Goal: Task Accomplishment & Management: Complete application form

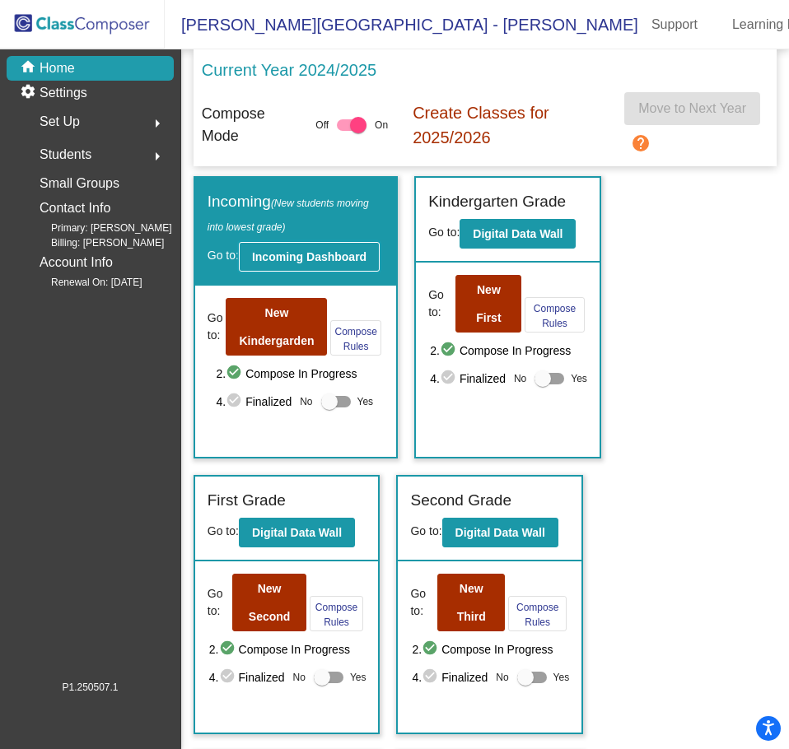
click at [310, 264] on b "Incoming Dashboard" at bounding box center [309, 256] width 114 height 13
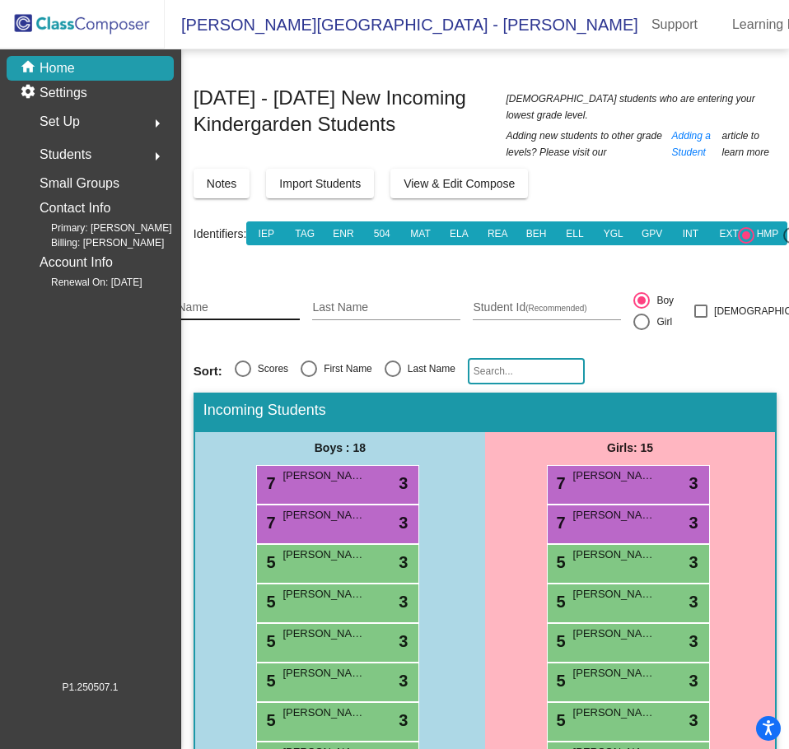
click at [236, 301] on input "First Name" at bounding box center [226, 307] width 148 height 13
click at [232, 301] on input "First Name" at bounding box center [226, 307] width 148 height 13
type input "Victoria"
type input "[PERSON_NAME]"
type input "274177"
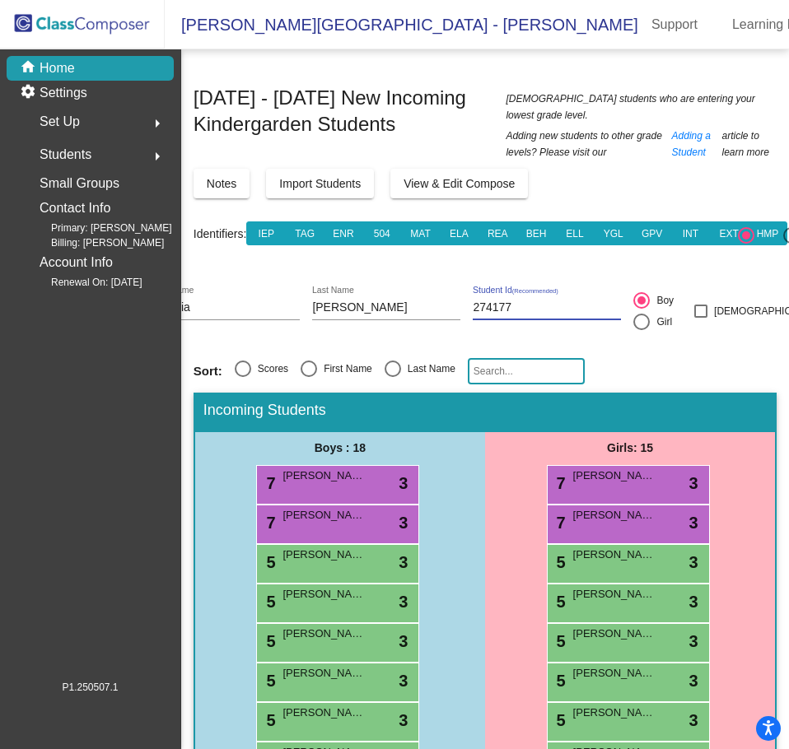
click at [650, 314] on div at bounding box center [641, 322] width 16 height 16
click at [642, 330] on input "Girl" at bounding box center [641, 330] width 1 height 1
radio input "true"
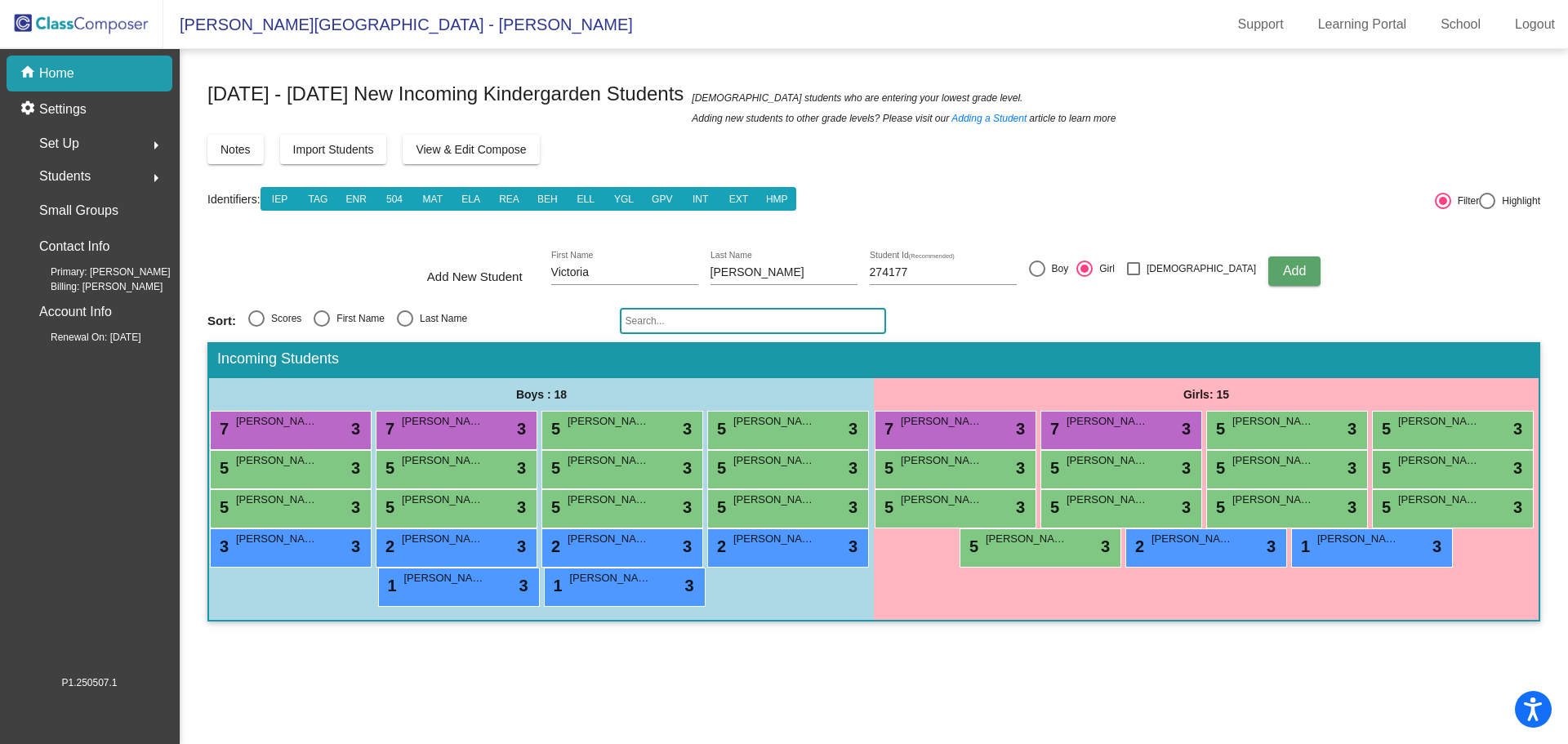
click at [1283, 272] on button "Add" at bounding box center [1294, 272] width 53 height 30
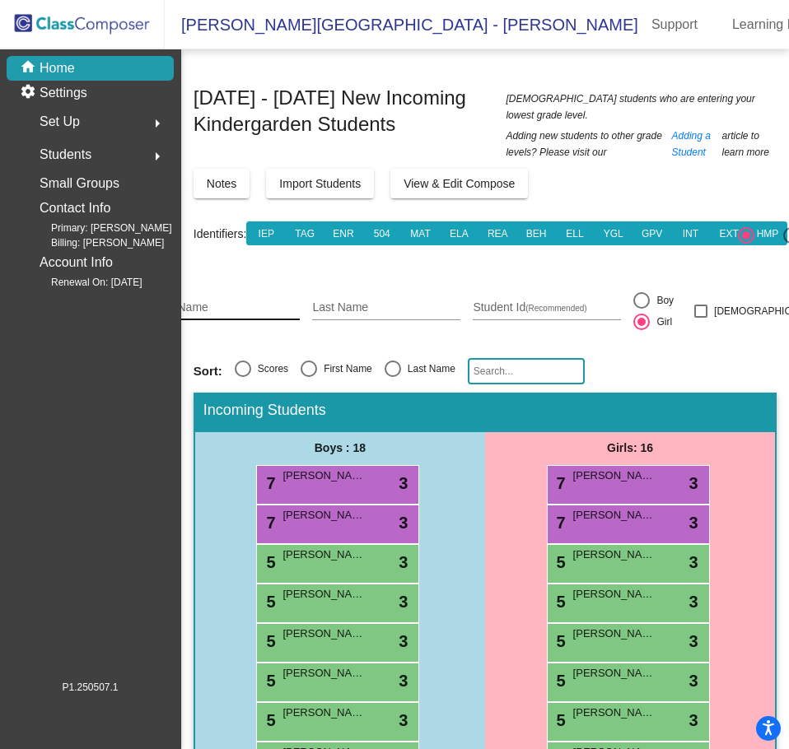
click at [275, 301] on div "First Name" at bounding box center [226, 304] width 148 height 34
click at [250, 301] on input "First Name" at bounding box center [226, 307] width 148 height 13
type input "[PERSON_NAME]"
click at [650, 292] on div at bounding box center [641, 300] width 16 height 16
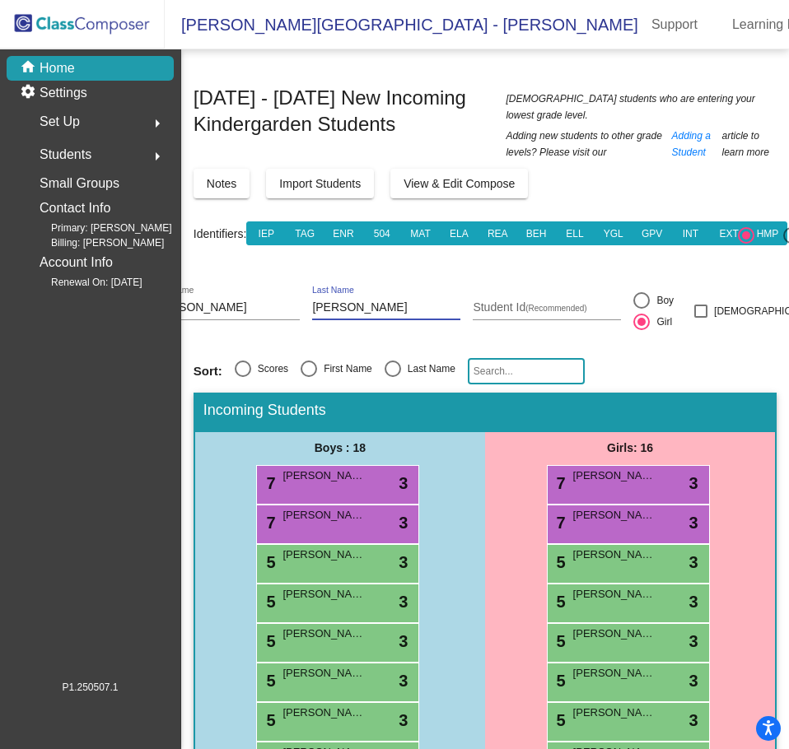
click at [642, 309] on input "Boy" at bounding box center [641, 309] width 1 height 1
radio input "true"
click at [581, 301] on input "Student Id (Recommended)" at bounding box center [547, 307] width 148 height 13
type input "273421"
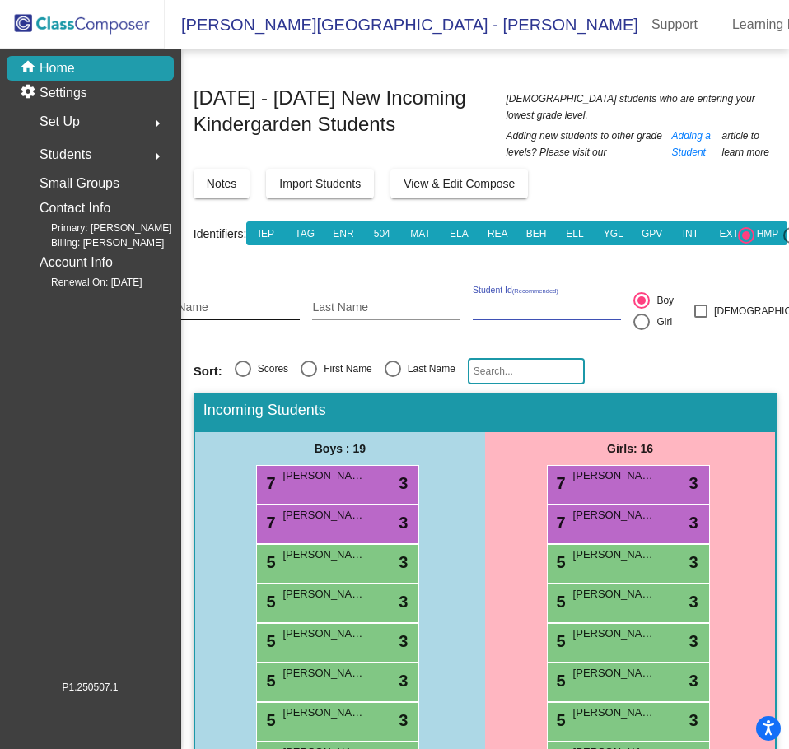
click at [273, 287] on div "First Name" at bounding box center [226, 304] width 148 height 34
click at [268, 301] on input "First Name" at bounding box center [226, 307] width 148 height 13
type input "[PERSON_NAME]"
click at [602, 301] on input "Student Id (Recommended)" at bounding box center [547, 307] width 148 height 13
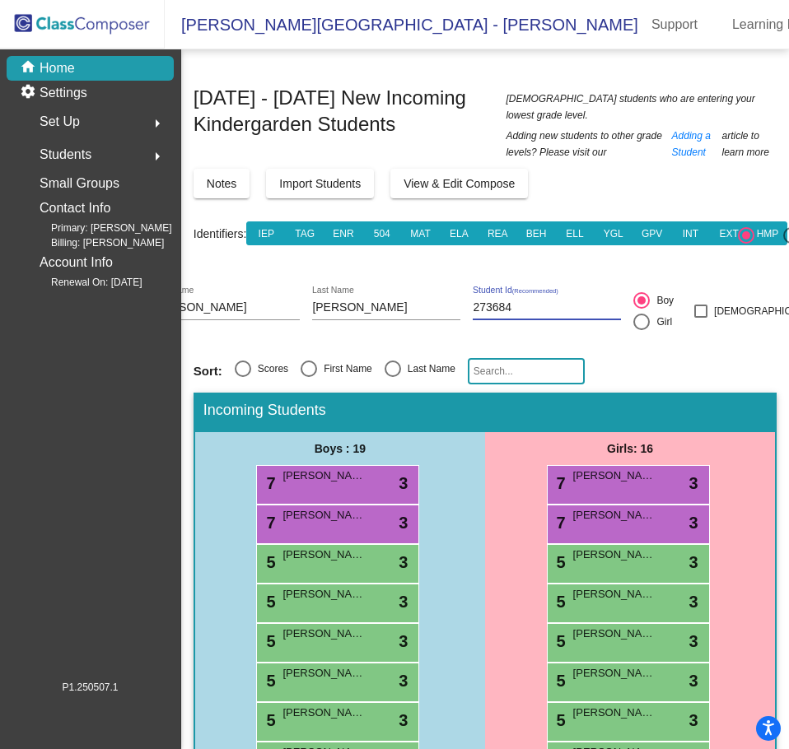
type input "273684"
click at [578, 301] on input "273684" at bounding box center [547, 307] width 148 height 13
click at [265, 301] on input "First Name" at bounding box center [226, 307] width 148 height 13
type input "[PERSON_NAME]"
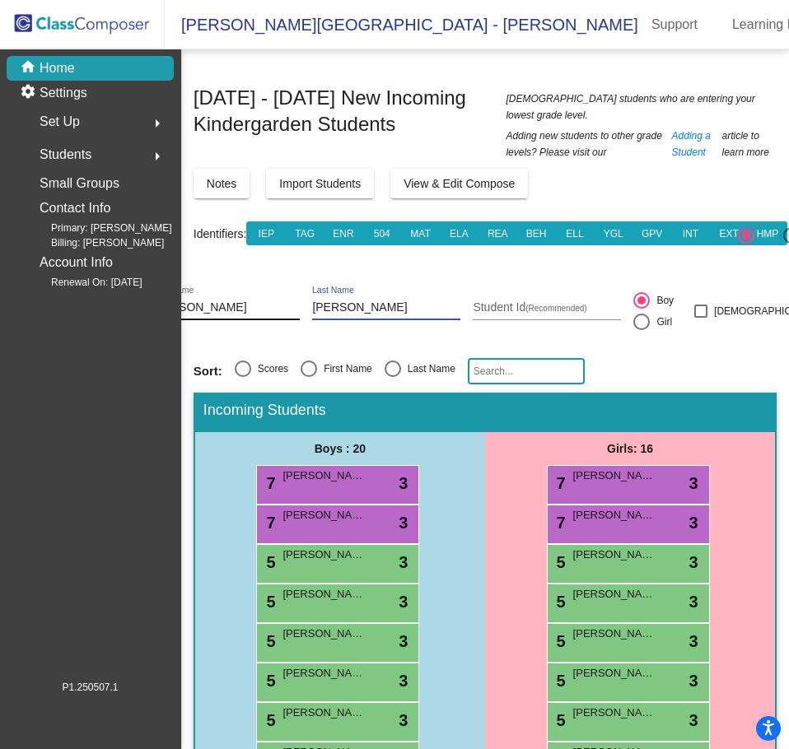
type input "[PERSON_NAME]"
type input "273046"
click at [649, 301] on div "Add New Student [PERSON_NAME] First Name [PERSON_NAME] Last Name 273046 Student…" at bounding box center [486, 314] width 810 height 72
click at [650, 314] on div at bounding box center [641, 322] width 16 height 16
click at [642, 330] on input "Girl" at bounding box center [641, 330] width 1 height 1
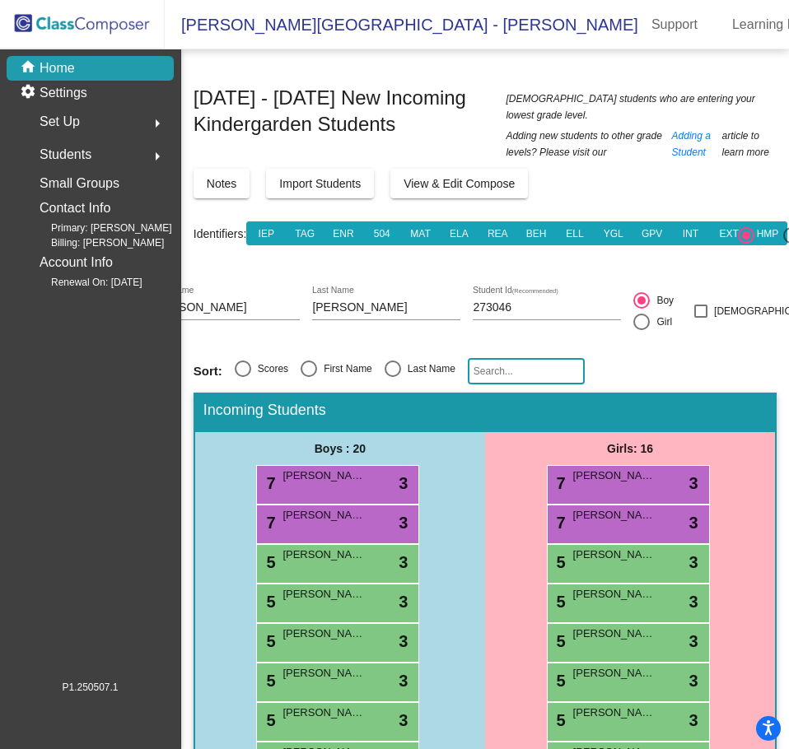
radio input "true"
click at [266, 301] on input "First Name" at bounding box center [226, 307] width 148 height 13
type input "[PERSON_NAME]"
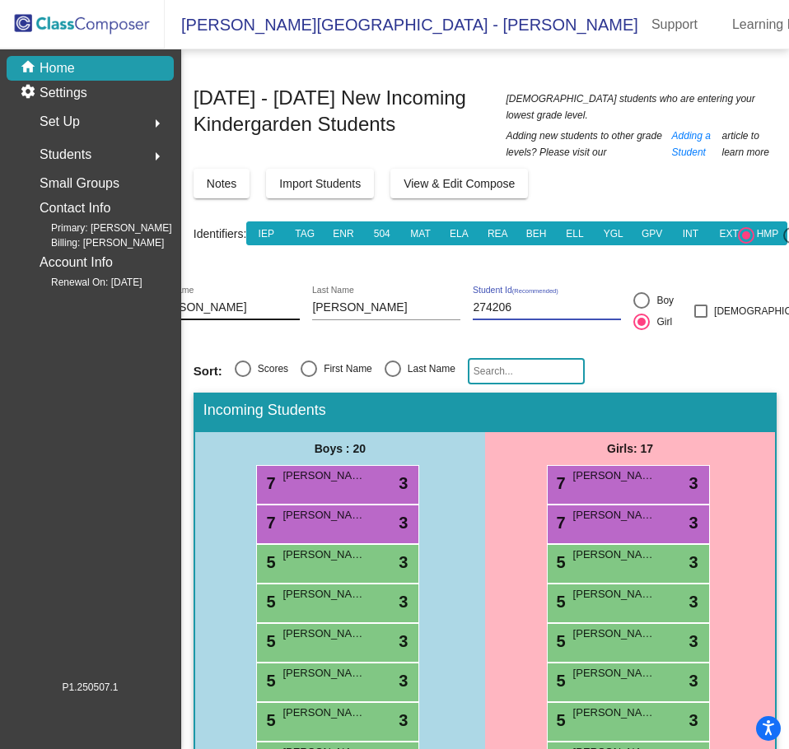
type input "274206"
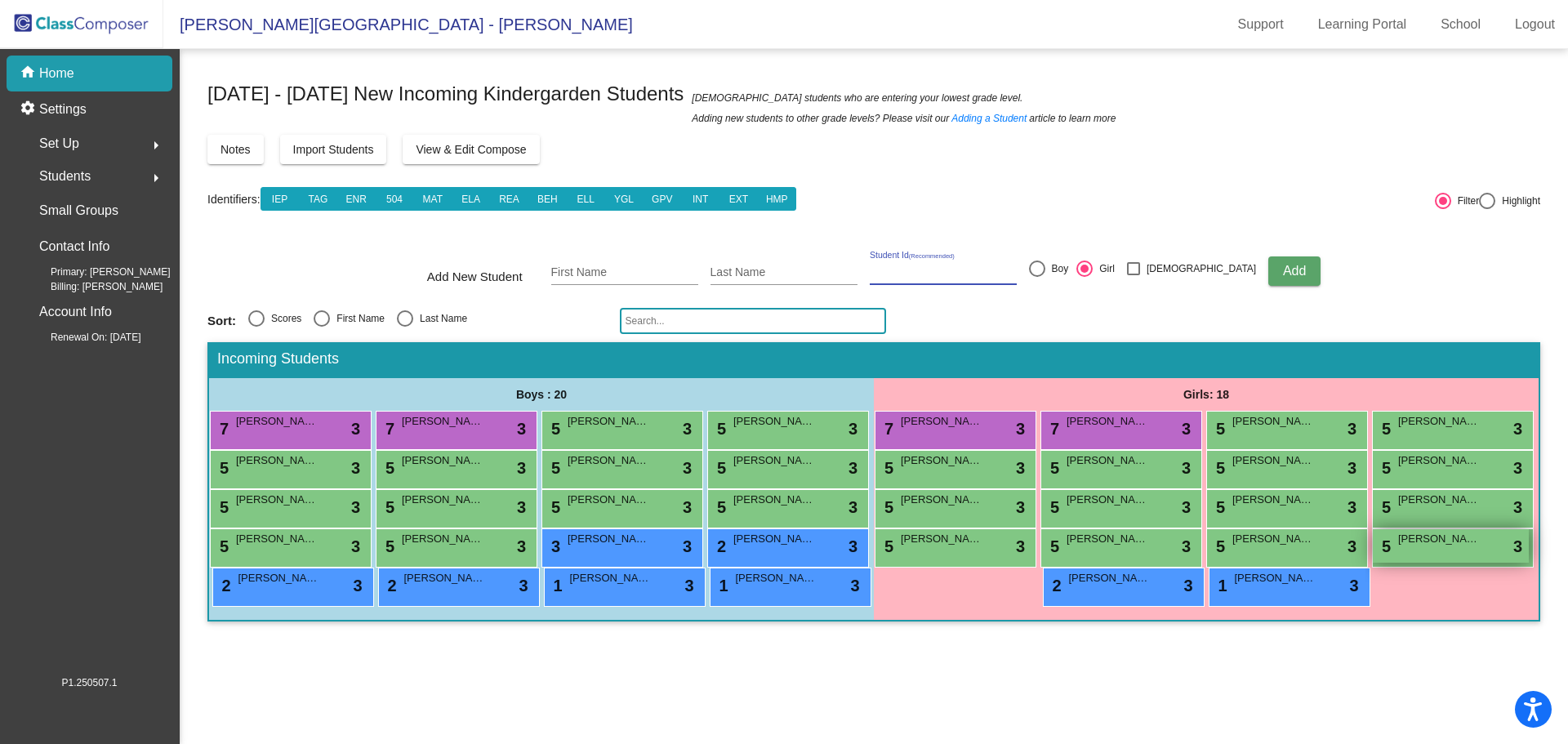
click at [1426, 539] on span "[PERSON_NAME]" at bounding box center [1439, 539] width 81 height 16
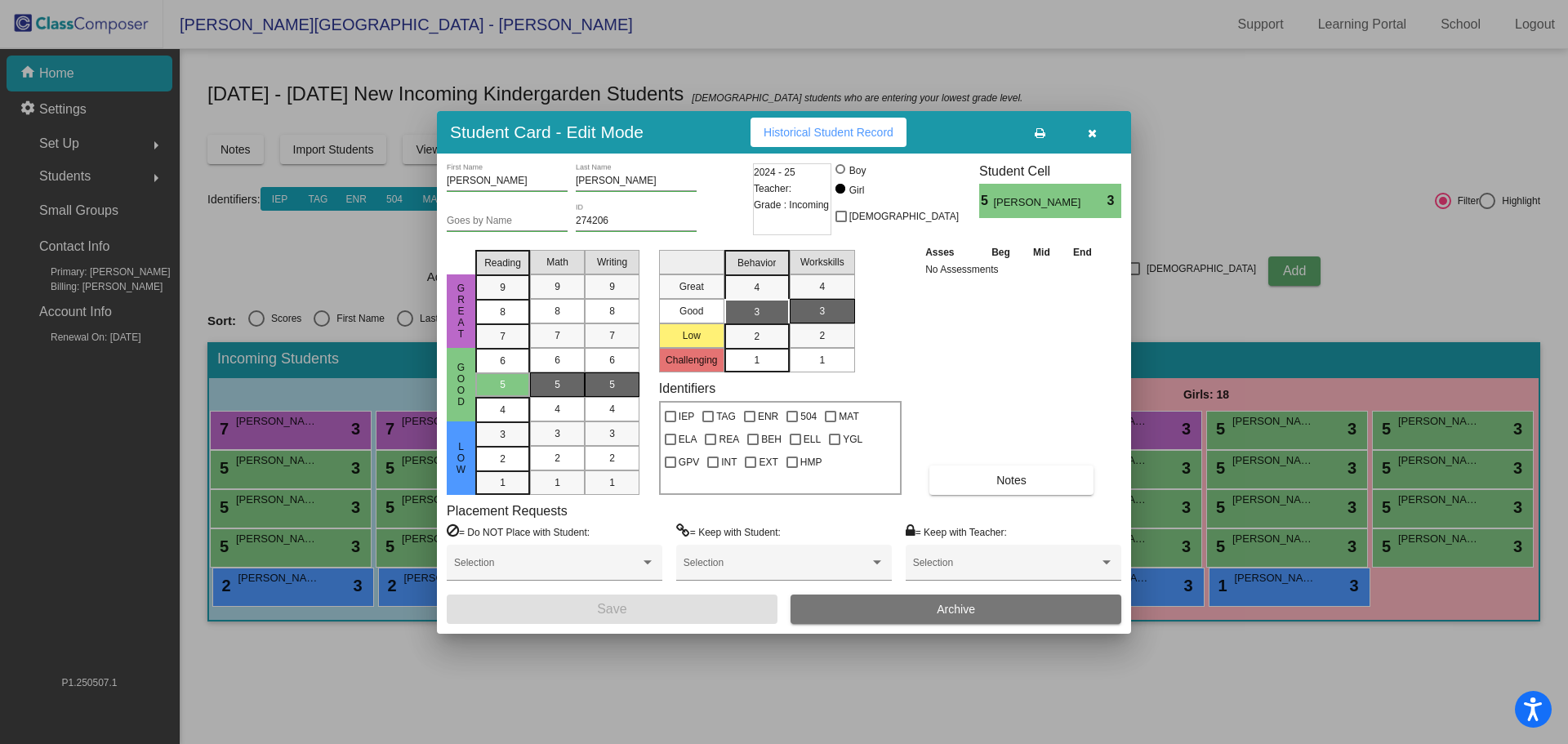
click at [849, 166] on div at bounding box center [841, 171] width 13 height 13
click at [842, 178] on input "Boy" at bounding box center [841, 178] width 1 height 1
radio input "true"
click at [646, 611] on button "Save" at bounding box center [612, 610] width 331 height 30
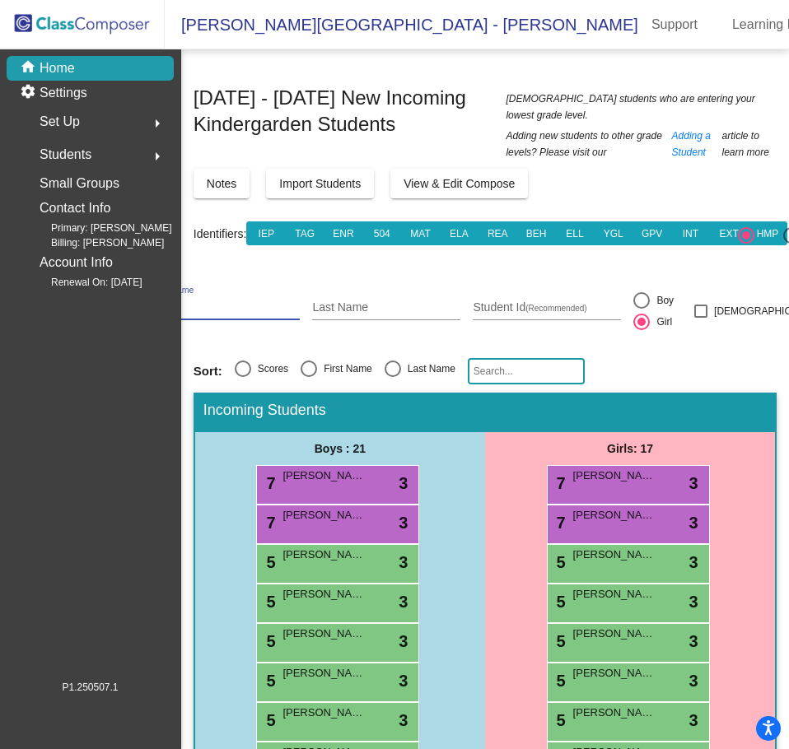
click at [207, 301] on input "First Name" at bounding box center [226, 307] width 148 height 13
type input "[PERSON_NAME]"
type input "273246"
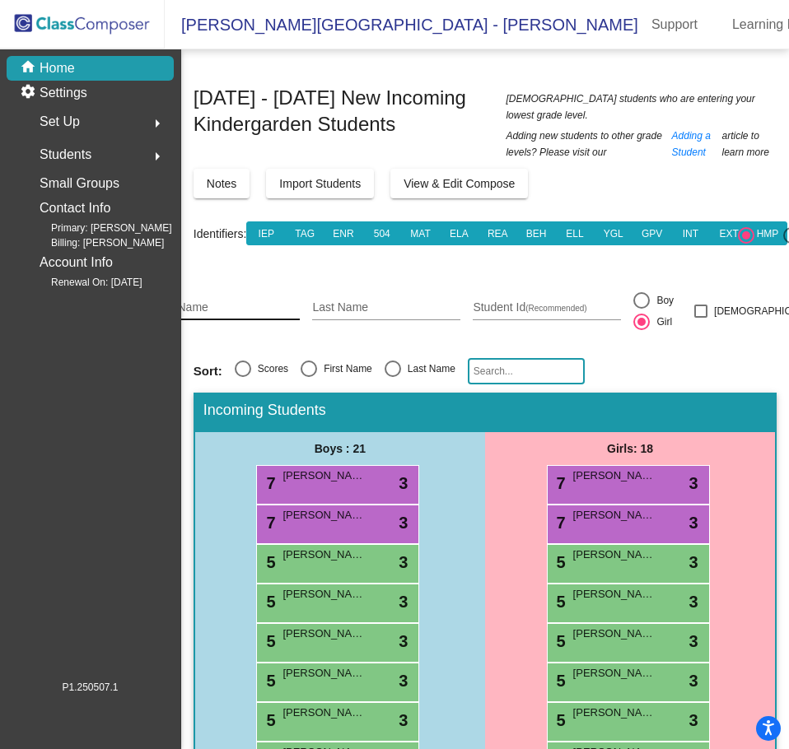
click at [272, 301] on input "First Name" at bounding box center [226, 307] width 148 height 13
type input "[PERSON_NAME]"
type input "273204"
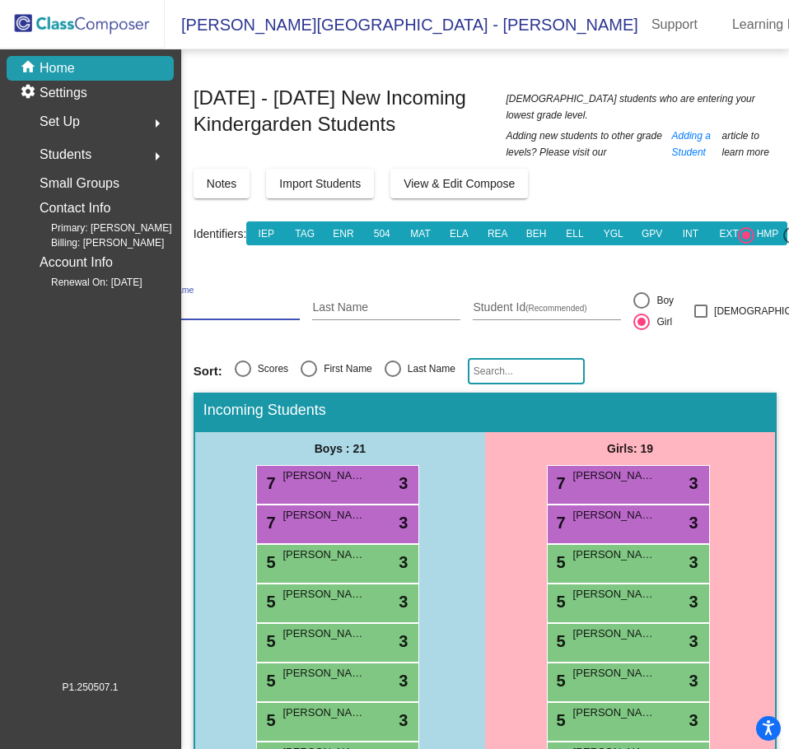
click at [244, 301] on input "First Name" at bounding box center [226, 307] width 148 height 13
type input "Aria"
type input "Sulli"
type input "273935"
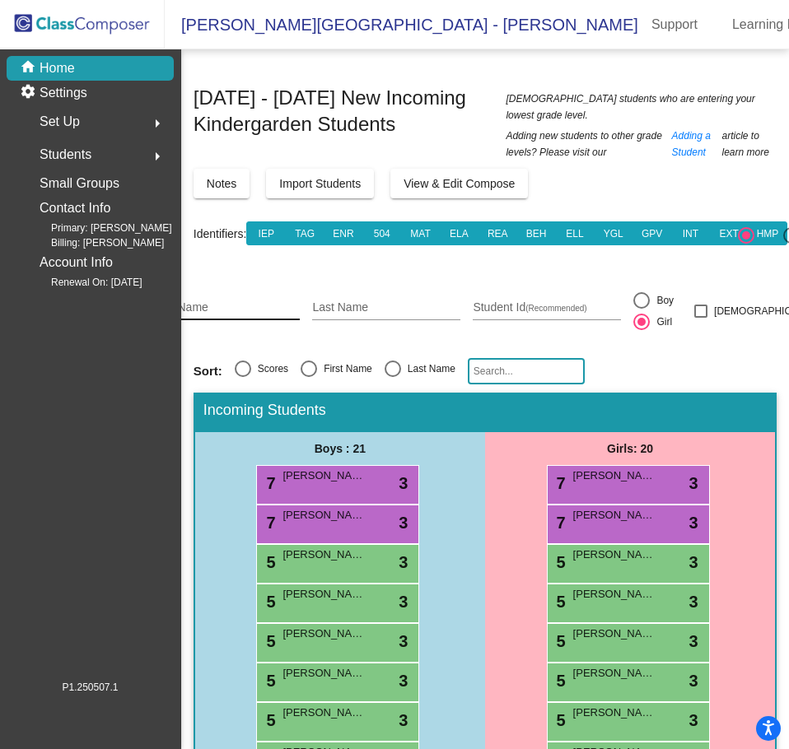
click at [241, 301] on input "First Name" at bounding box center [226, 307] width 148 height 13
type input "[PERSON_NAME]"
type input "274105"
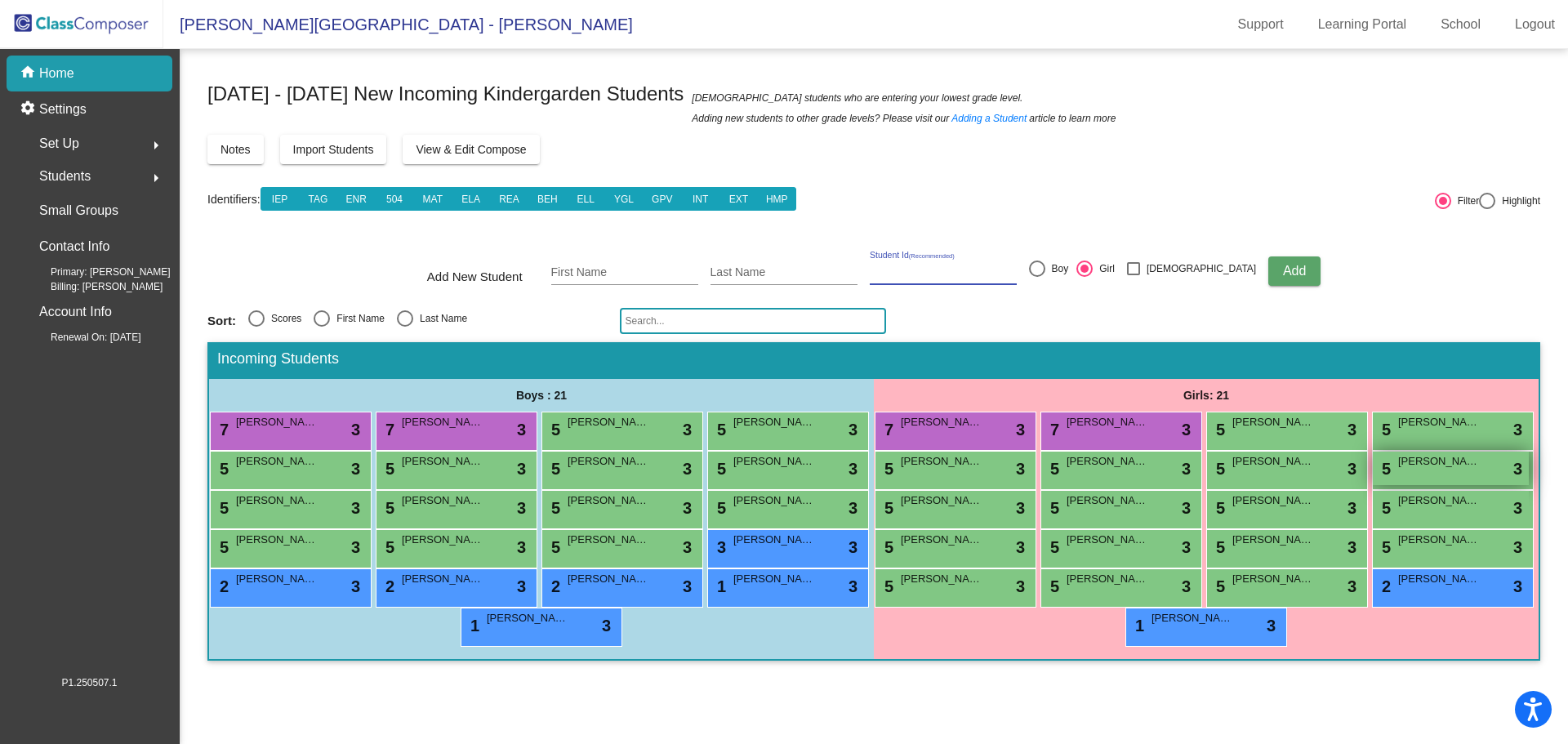
click at [1427, 464] on span "[PERSON_NAME]" at bounding box center [1439, 461] width 81 height 16
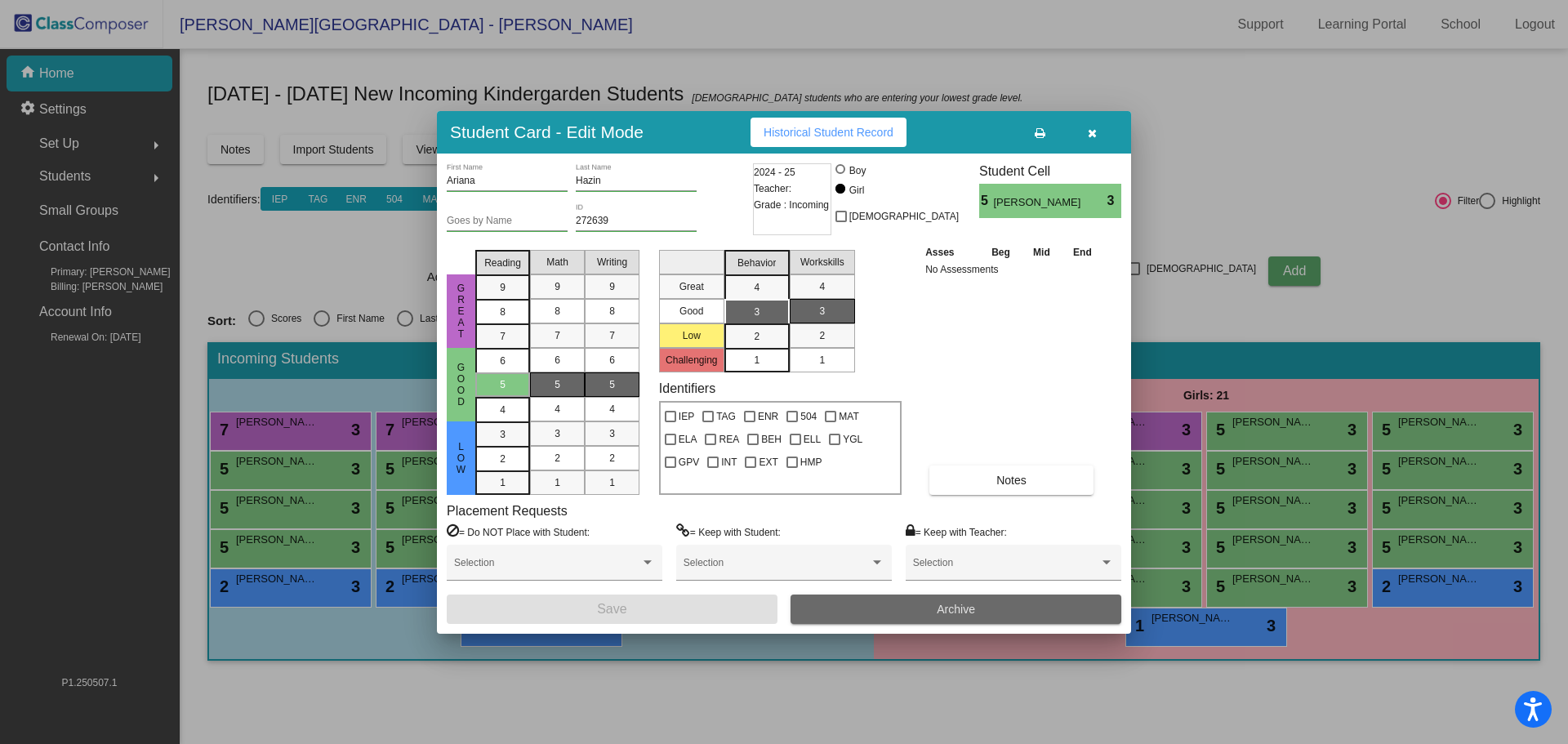
click at [898, 608] on button "Archive" at bounding box center [956, 610] width 331 height 30
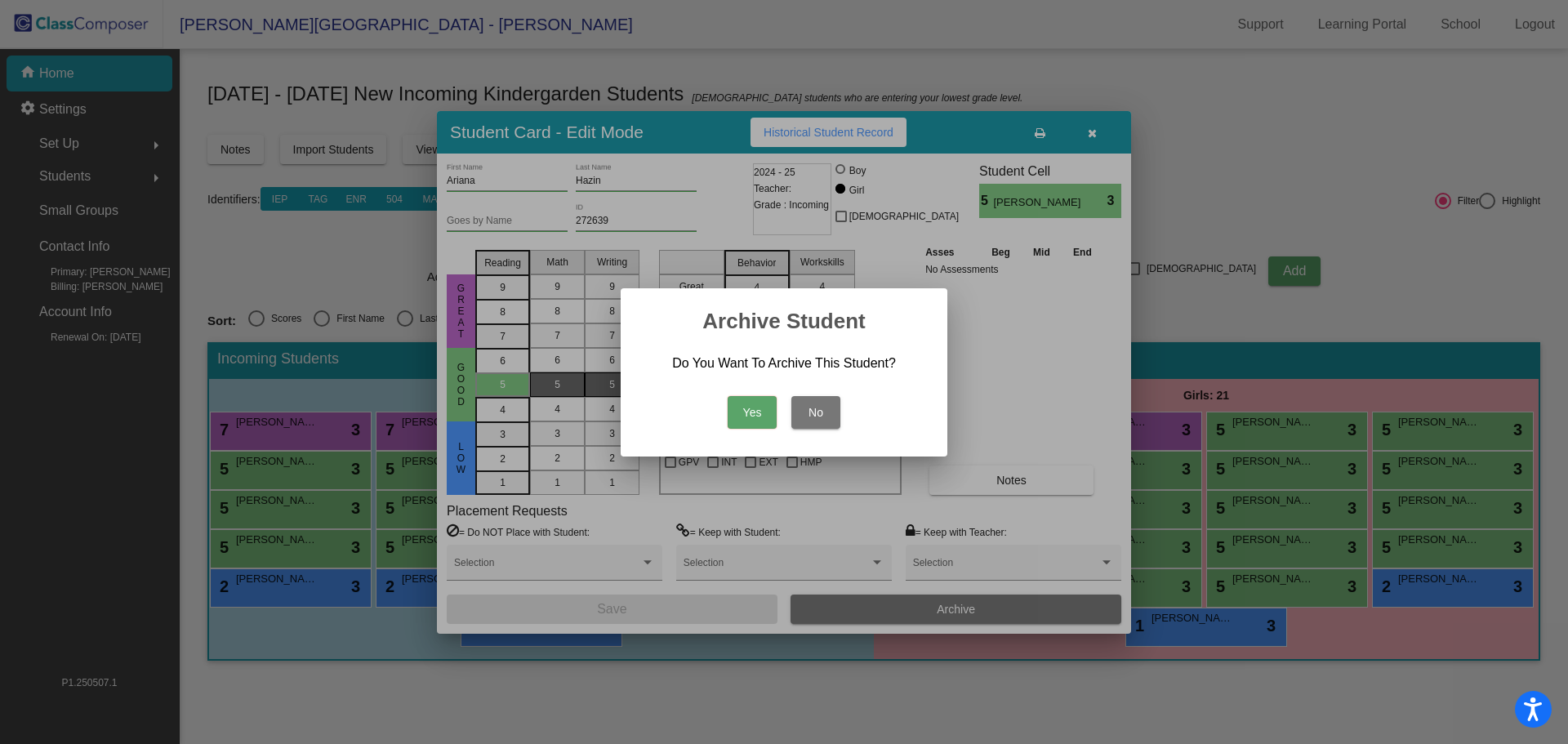
click at [769, 420] on button "Yes" at bounding box center [752, 412] width 49 height 33
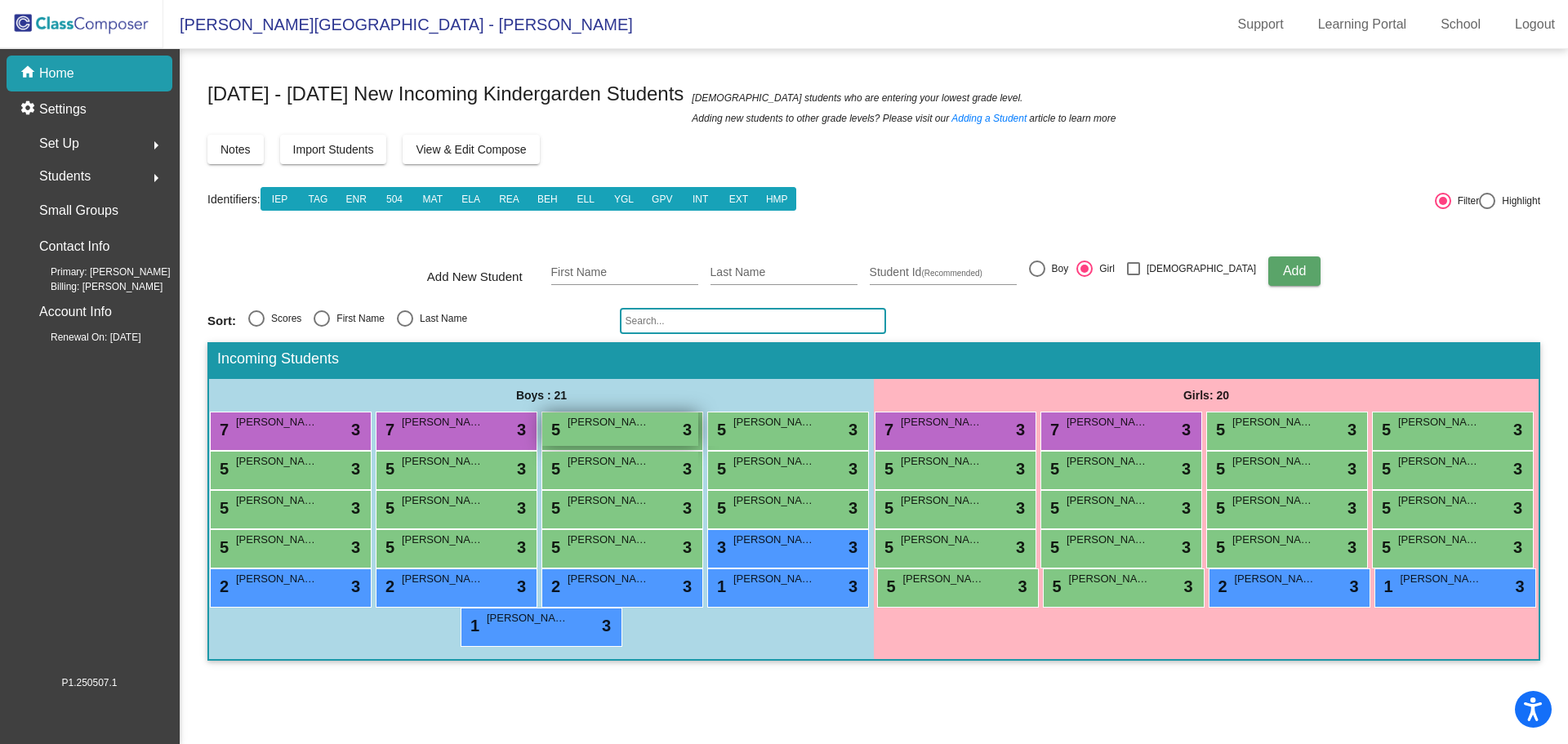
click at [638, 429] on span "[PERSON_NAME]" at bounding box center [608, 423] width 81 height 16
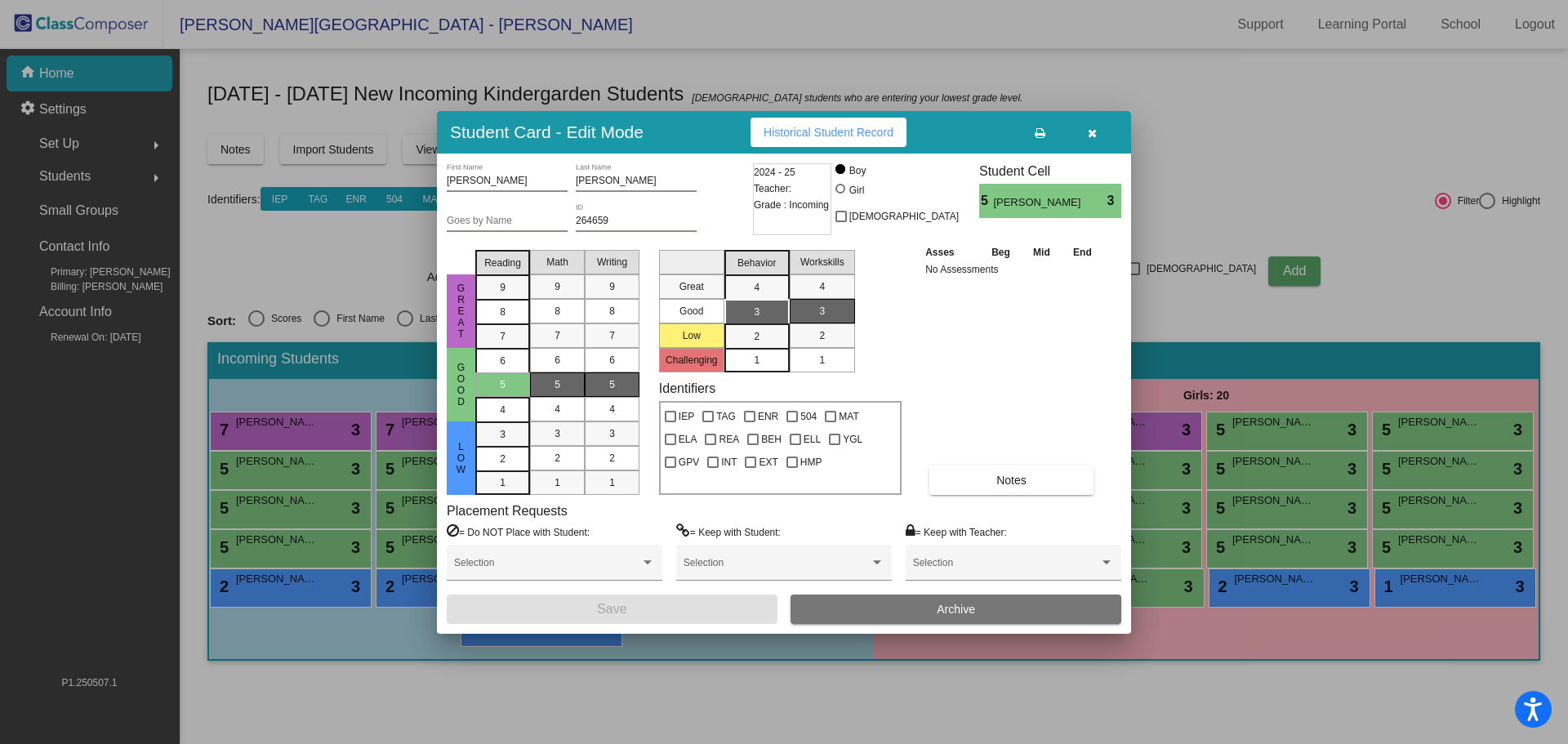
click at [897, 605] on button "Archive" at bounding box center [956, 610] width 331 height 30
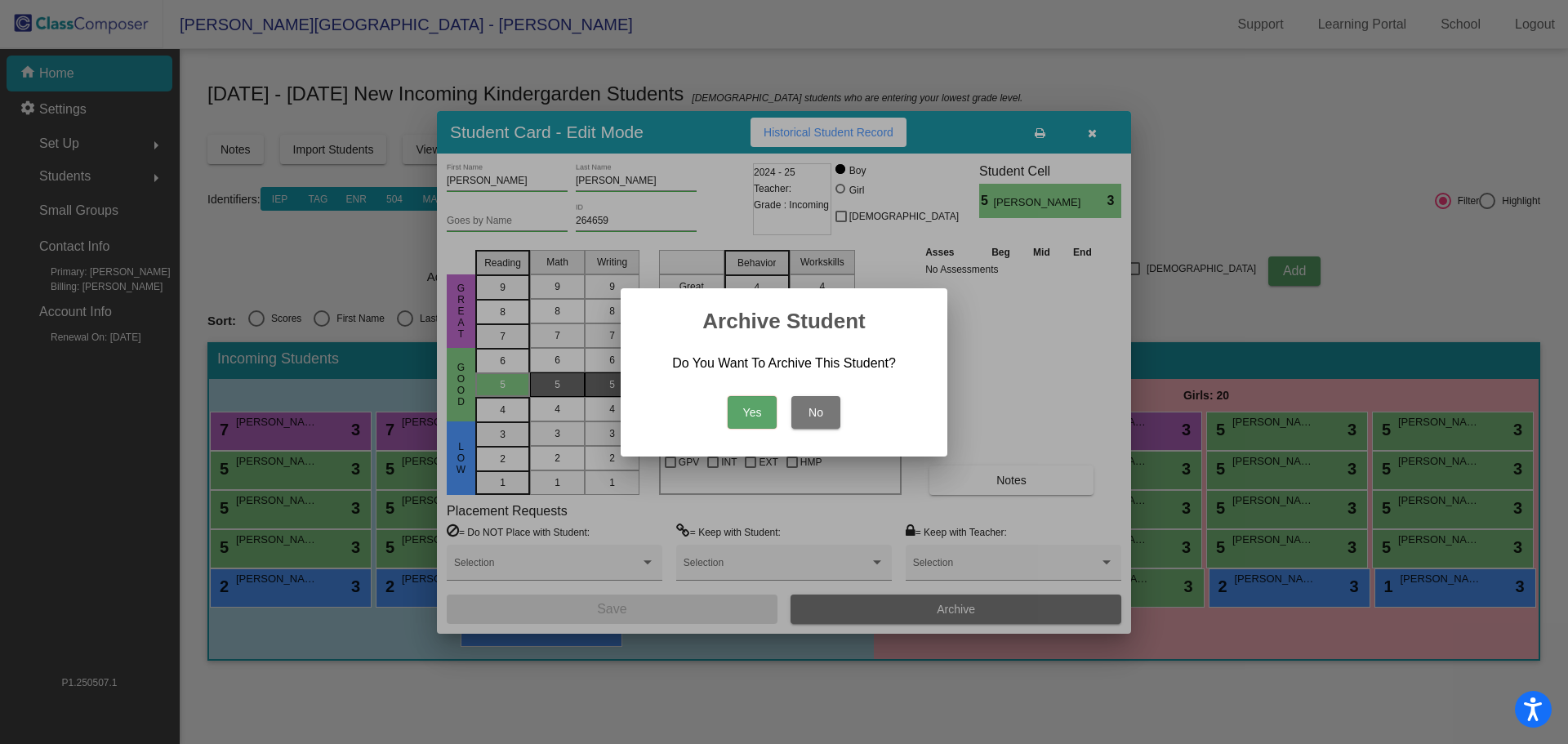
click at [748, 408] on button "Yes" at bounding box center [752, 412] width 49 height 33
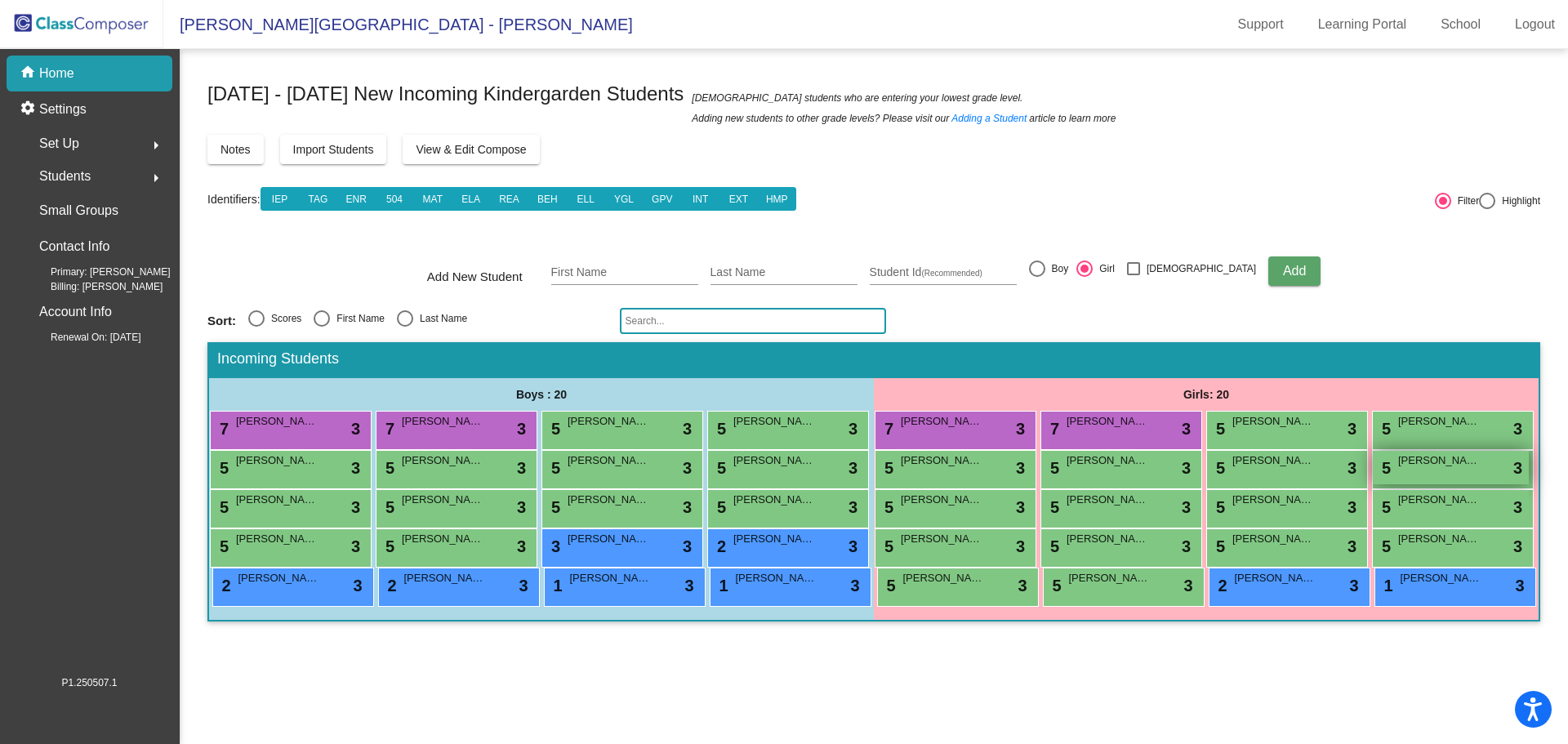
click at [1435, 464] on span "[PERSON_NAME]" at bounding box center [1439, 460] width 81 height 16
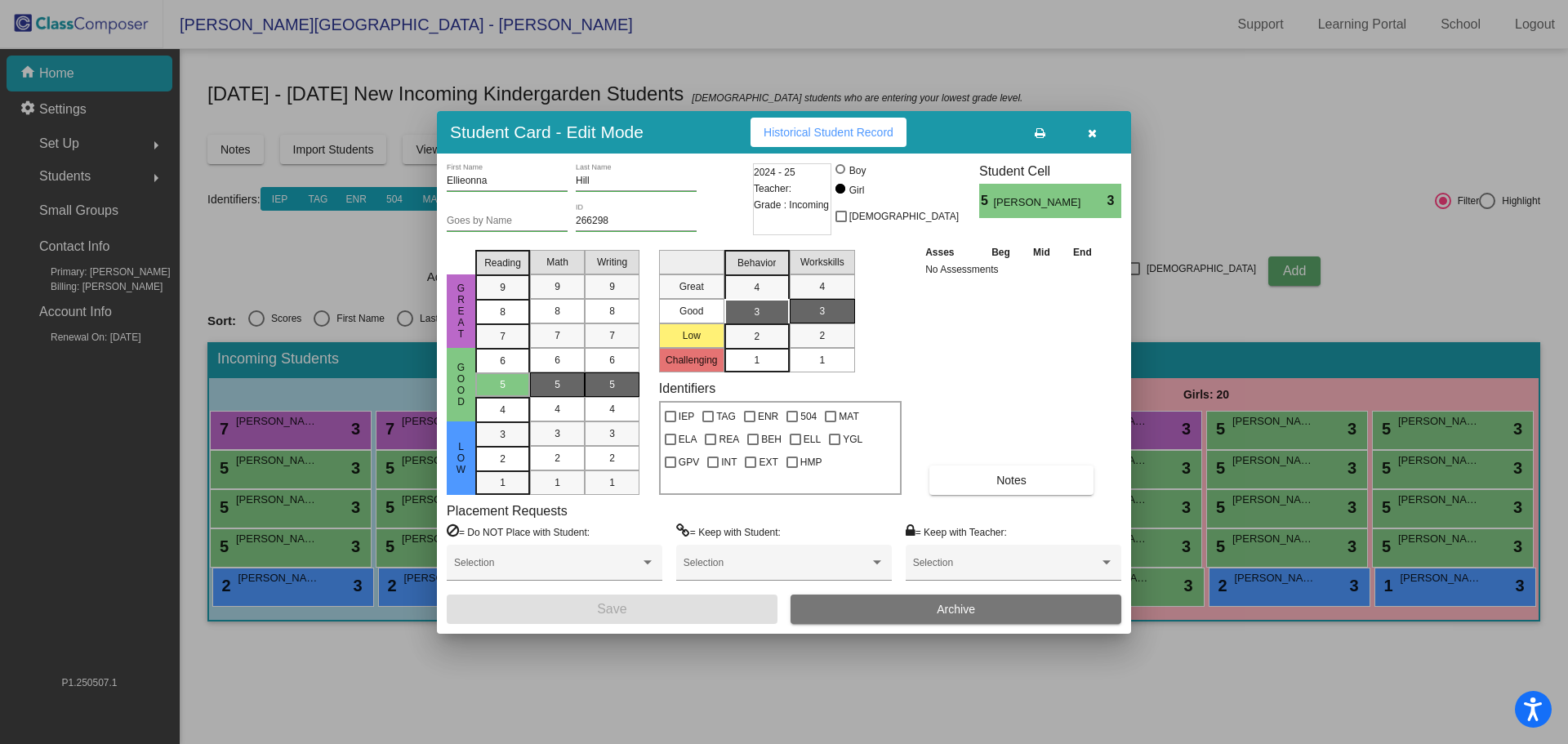
click at [1101, 132] on button "button" at bounding box center [1092, 133] width 53 height 30
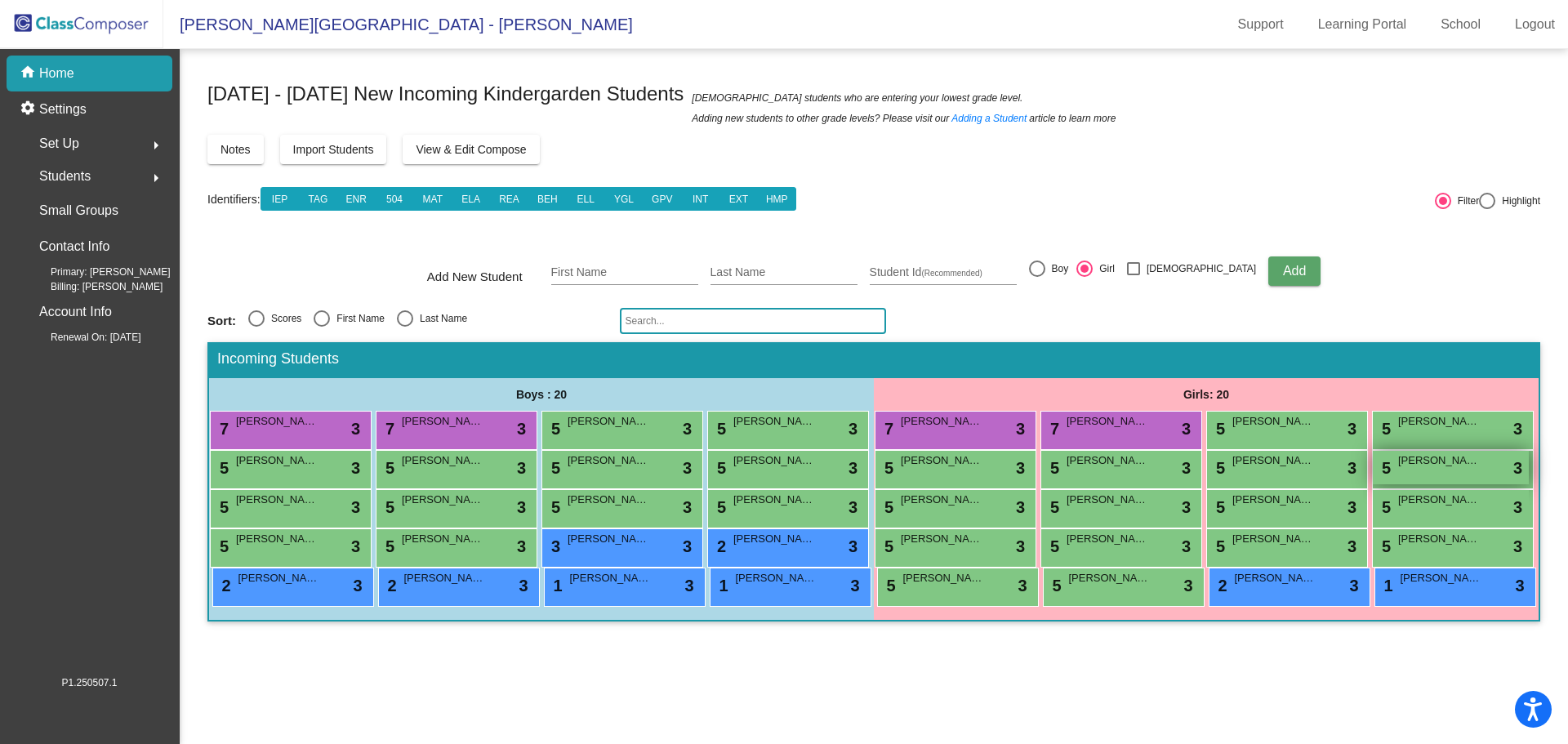
click at [1451, 471] on div "5 [PERSON_NAME] lock do_not_disturb_alt 3" at bounding box center [1450, 468] width 156 height 34
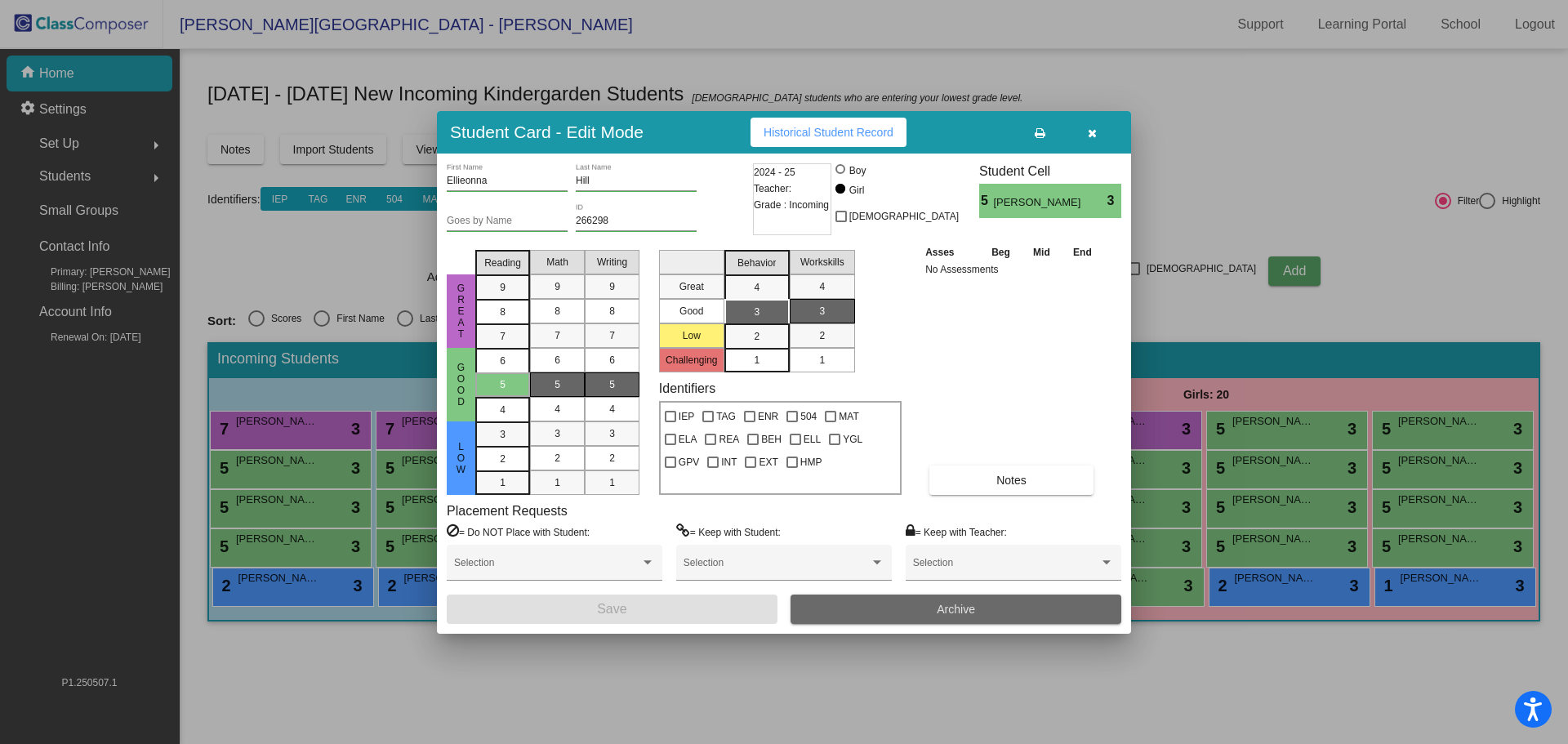
click at [900, 607] on button "Archive" at bounding box center [956, 610] width 331 height 30
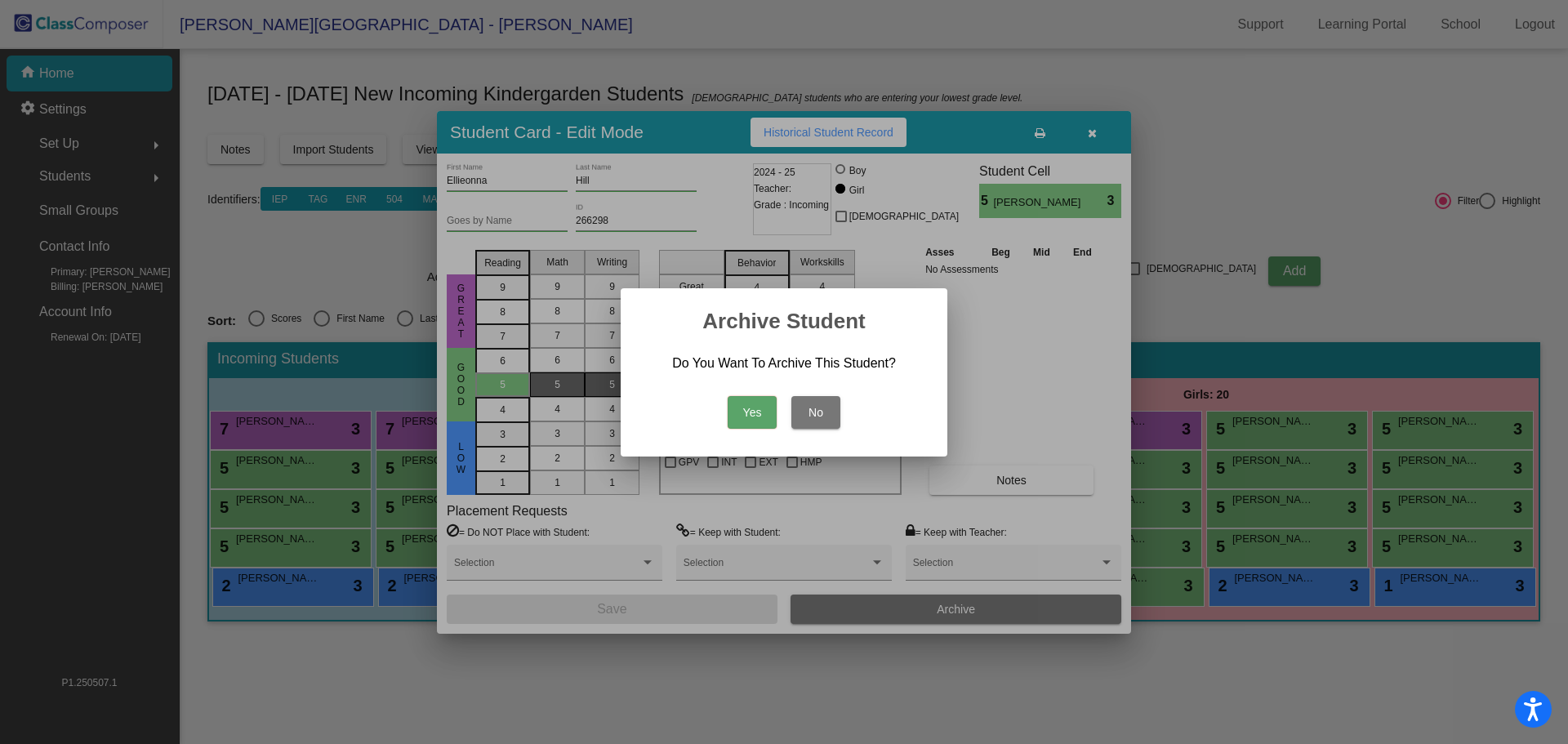
click at [754, 405] on button "Yes" at bounding box center [752, 412] width 49 height 33
